Goal: Task Accomplishment & Management: Use online tool/utility

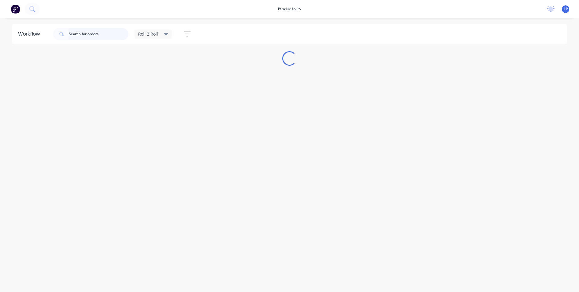
click at [102, 32] on input "text" at bounding box center [99, 34] width 60 height 12
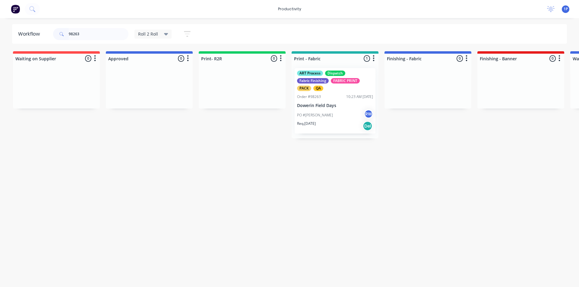
click at [341, 108] on p "Dowerin Field Days" at bounding box center [335, 105] width 76 height 5
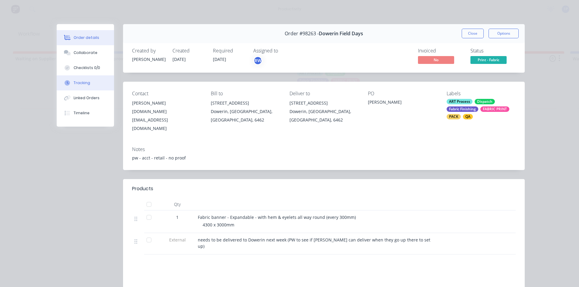
click at [96, 85] on button "Tracking" at bounding box center [85, 82] width 57 height 15
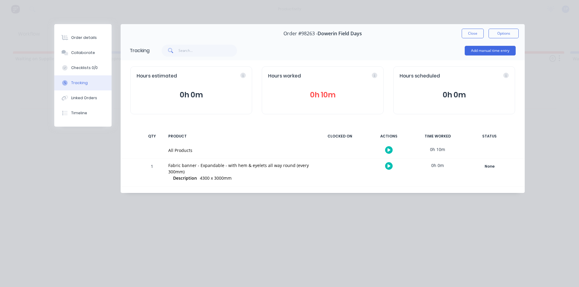
click at [388, 166] on icon "button" at bounding box center [389, 165] width 3 height 3
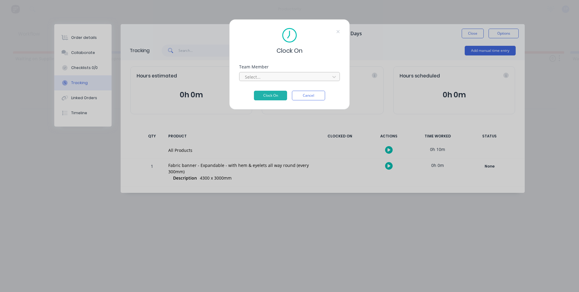
drag, startPoint x: 253, startPoint y: 78, endPoint x: 256, endPoint y: 82, distance: 5.3
click at [253, 78] on div at bounding box center [285, 77] width 83 height 8
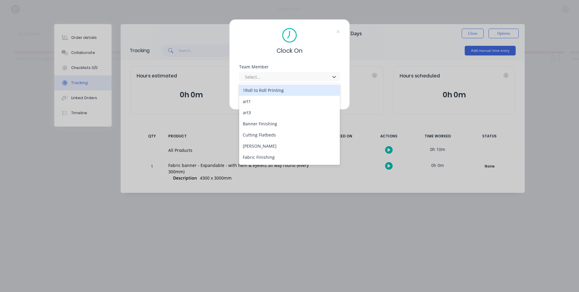
click at [260, 93] on div "1Roll to Roll Printing" at bounding box center [289, 90] width 101 height 11
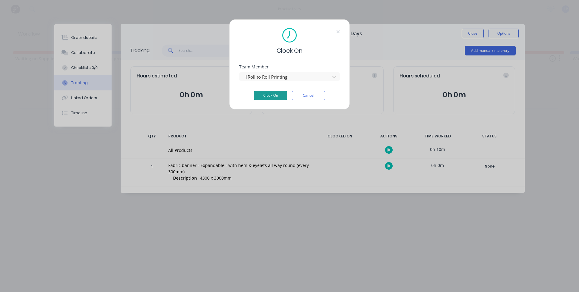
click at [271, 94] on button "Clock On" at bounding box center [270, 96] width 33 height 10
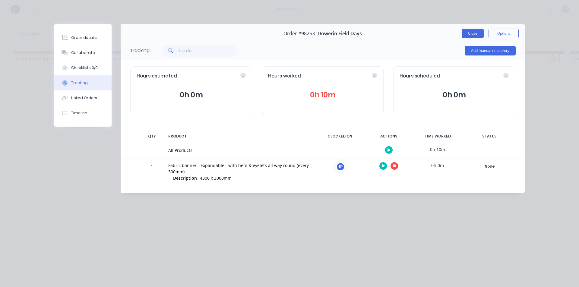
click at [474, 32] on button "Close" at bounding box center [473, 34] width 22 height 10
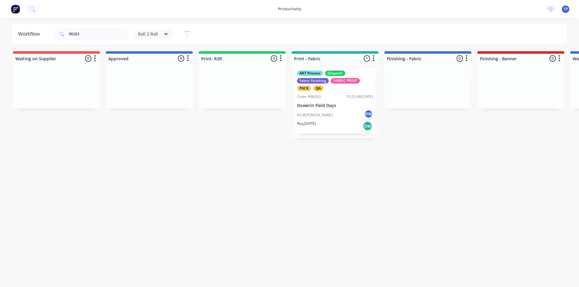
click at [338, 98] on div "Order #98263 10:23 AM [DATE]" at bounding box center [335, 96] width 76 height 5
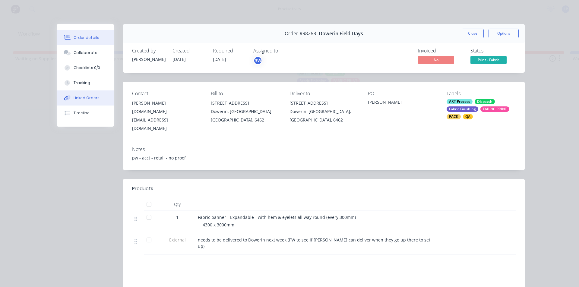
drag, startPoint x: 87, startPoint y: 85, endPoint x: 89, endPoint y: 93, distance: 8.5
click at [87, 85] on button "Tracking" at bounding box center [85, 82] width 57 height 15
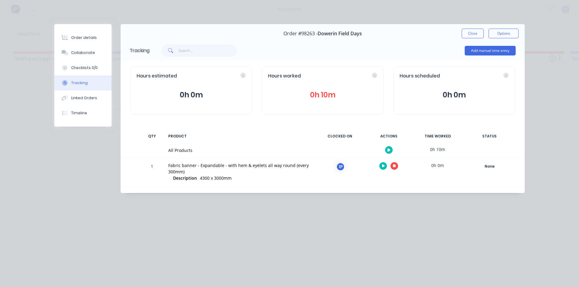
click at [392, 166] on button "button" at bounding box center [395, 166] width 8 height 8
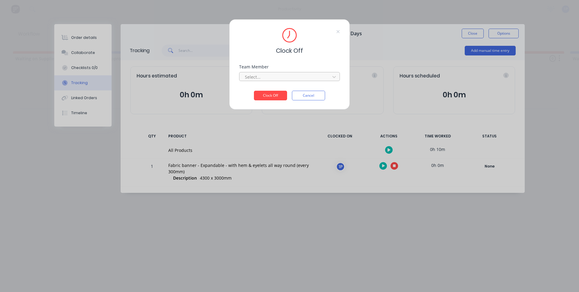
drag, startPoint x: 263, startPoint y: 82, endPoint x: 254, endPoint y: 78, distance: 9.2
click at [262, 81] on div "Team Member Select..." at bounding box center [289, 78] width 101 height 26
click at [254, 79] on div at bounding box center [285, 77] width 83 height 8
drag, startPoint x: 254, startPoint y: 86, endPoint x: 261, endPoint y: 93, distance: 9.8
click at [254, 87] on div "1Roll to Roll Printing" at bounding box center [289, 90] width 101 height 11
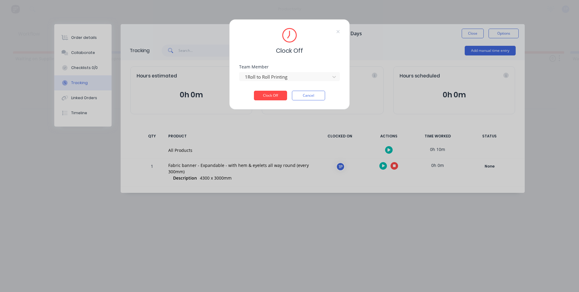
drag, startPoint x: 261, startPoint y: 93, endPoint x: 380, endPoint y: 75, distance: 120.0
click at [262, 93] on button "Clock Off" at bounding box center [270, 96] width 33 height 10
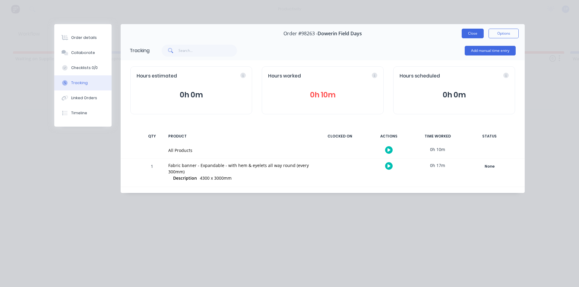
click at [478, 36] on button "Close" at bounding box center [473, 34] width 22 height 10
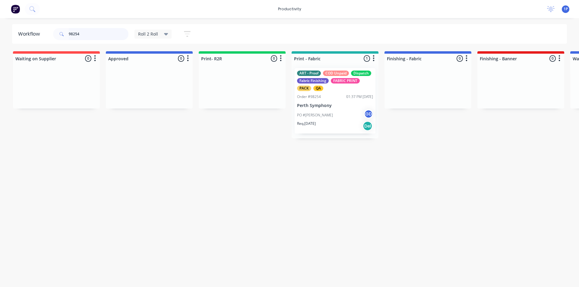
type input "98254"
click at [328, 101] on div "ART - Proof COD Unpaid Dispatch Fabric Finishing FABRIC PRINT PACK QA Order #98…" at bounding box center [335, 100] width 81 height 65
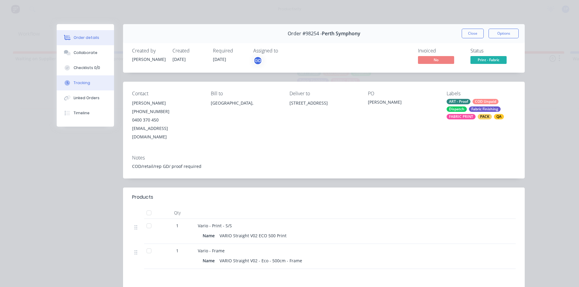
click at [101, 79] on button "Tracking" at bounding box center [85, 82] width 57 height 15
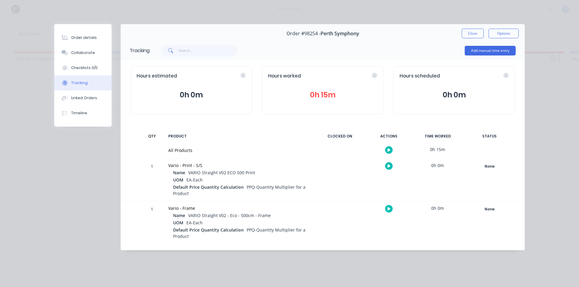
click at [392, 165] on button "button" at bounding box center [389, 166] width 8 height 8
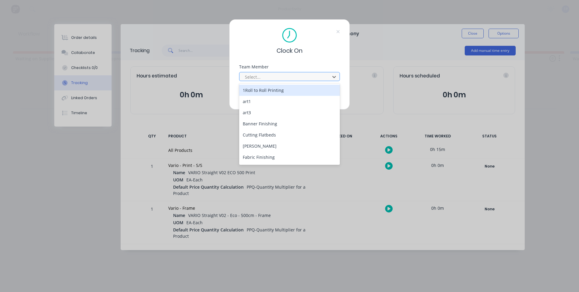
click at [261, 80] on div at bounding box center [285, 77] width 83 height 8
drag, startPoint x: 260, startPoint y: 89, endPoint x: 273, endPoint y: 95, distance: 14.6
click at [261, 90] on div "1Roll to Roll Printing" at bounding box center [289, 90] width 101 height 11
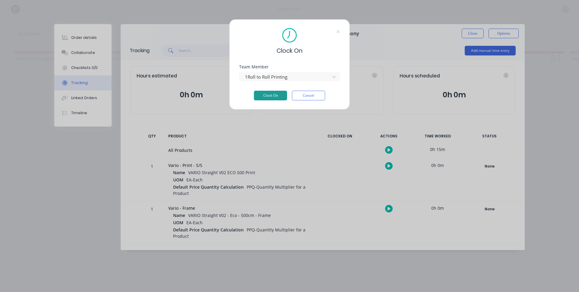
click at [273, 95] on button "Clock On" at bounding box center [270, 96] width 33 height 10
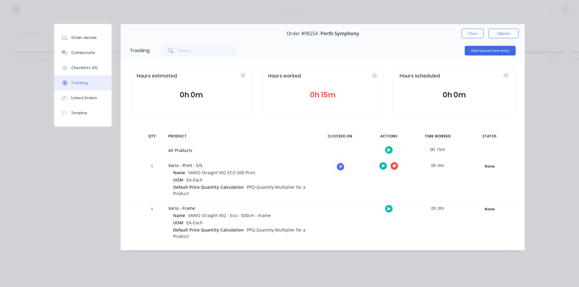
click at [391, 165] on button "button" at bounding box center [395, 166] width 8 height 8
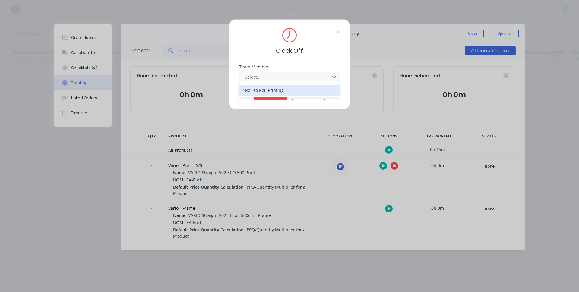
click at [276, 81] on div at bounding box center [285, 77] width 83 height 8
click at [269, 90] on div "1Roll to Roll Printing" at bounding box center [289, 90] width 101 height 11
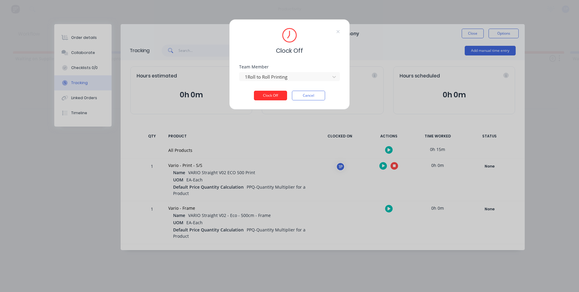
click at [271, 94] on button "Clock Off" at bounding box center [270, 96] width 33 height 10
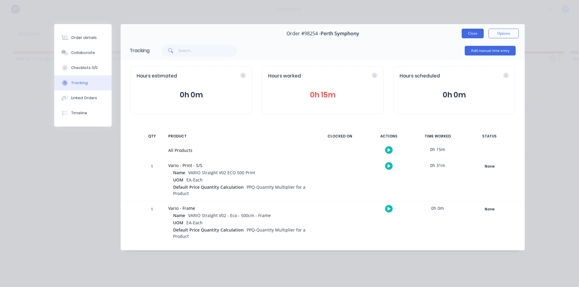
click at [481, 35] on button "Close" at bounding box center [473, 34] width 22 height 10
